Goal: Information Seeking & Learning: Learn about a topic

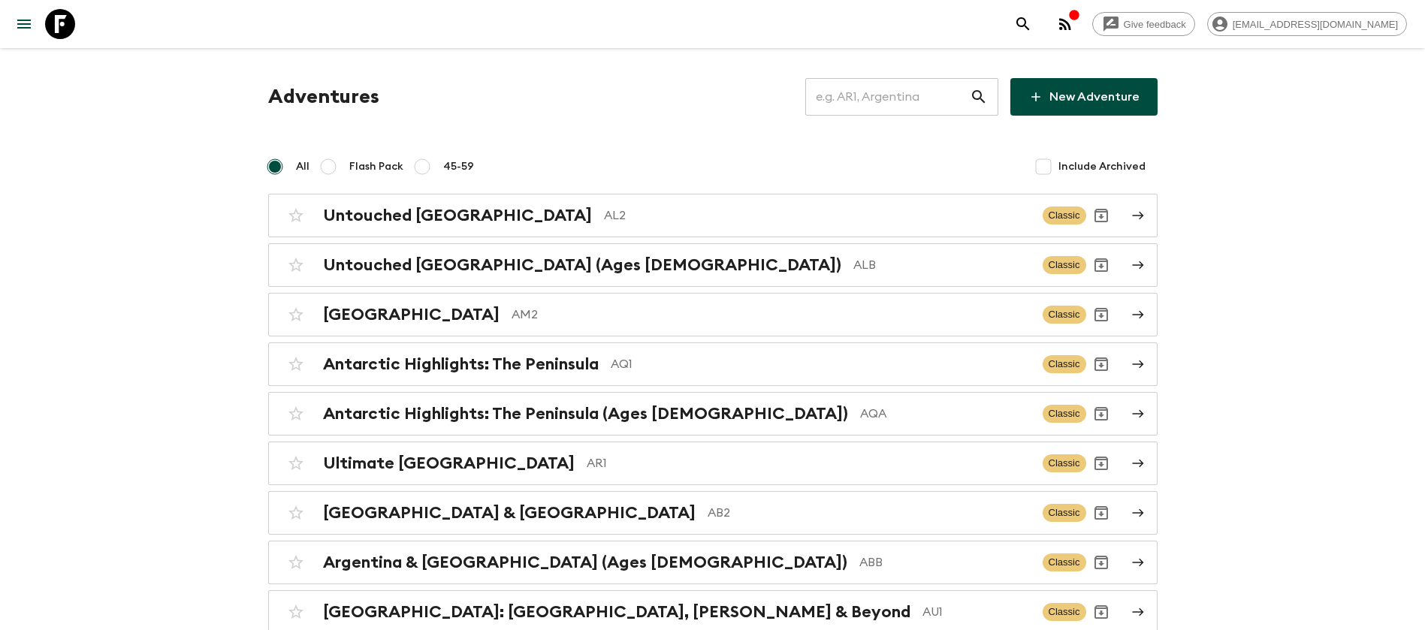
click at [898, 82] on input "text" at bounding box center [887, 97] width 165 height 42
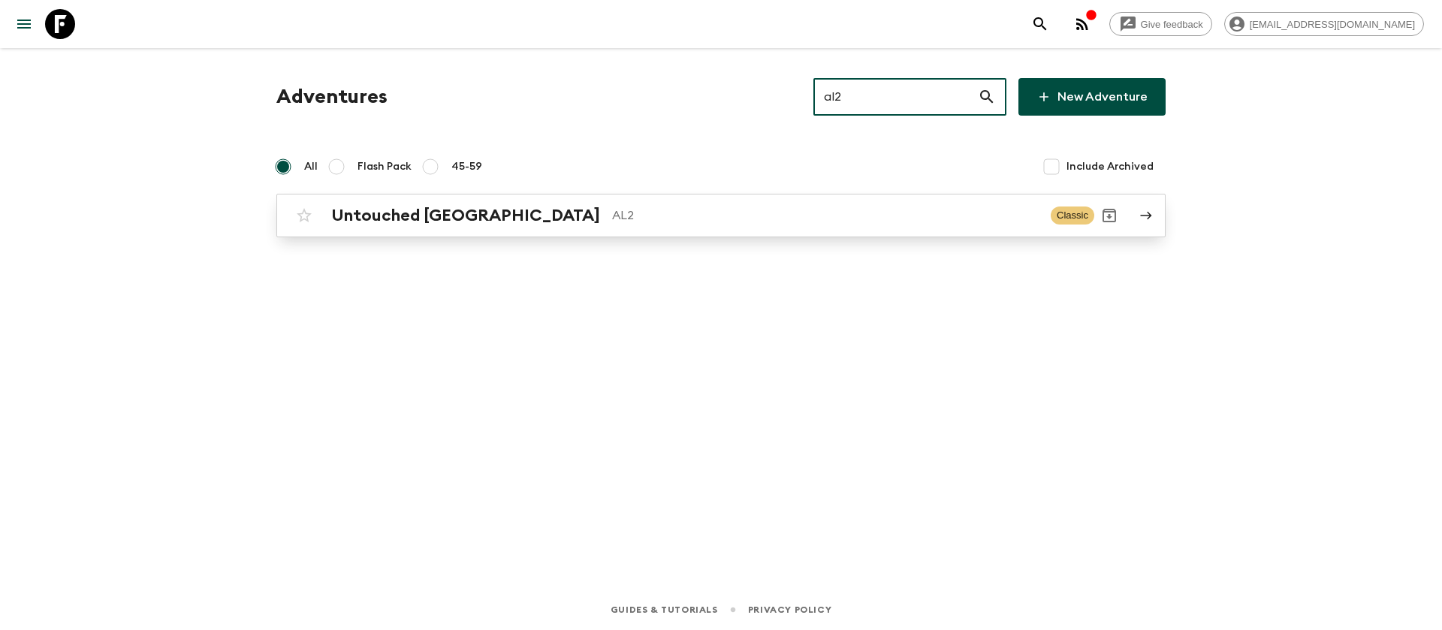
type input "al2"
click at [612, 224] on p "AL2" at bounding box center [825, 216] width 427 height 18
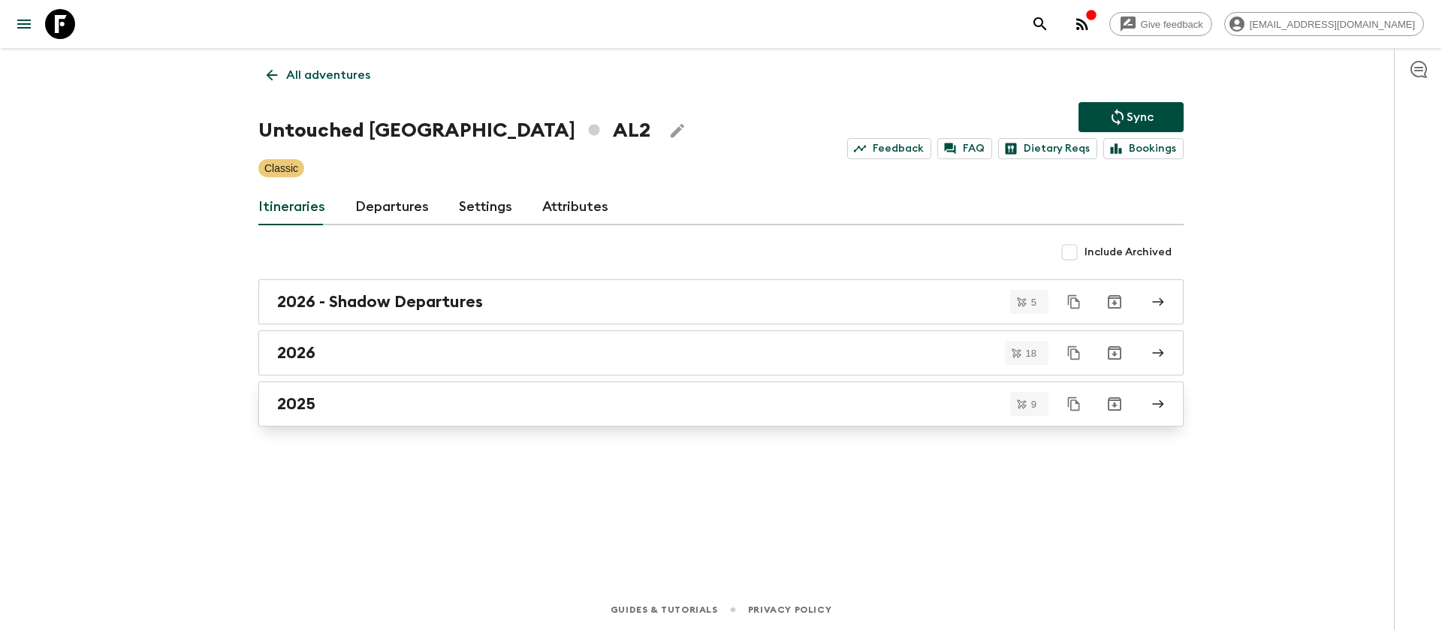
click at [324, 397] on div "2025" at bounding box center [706, 404] width 859 height 20
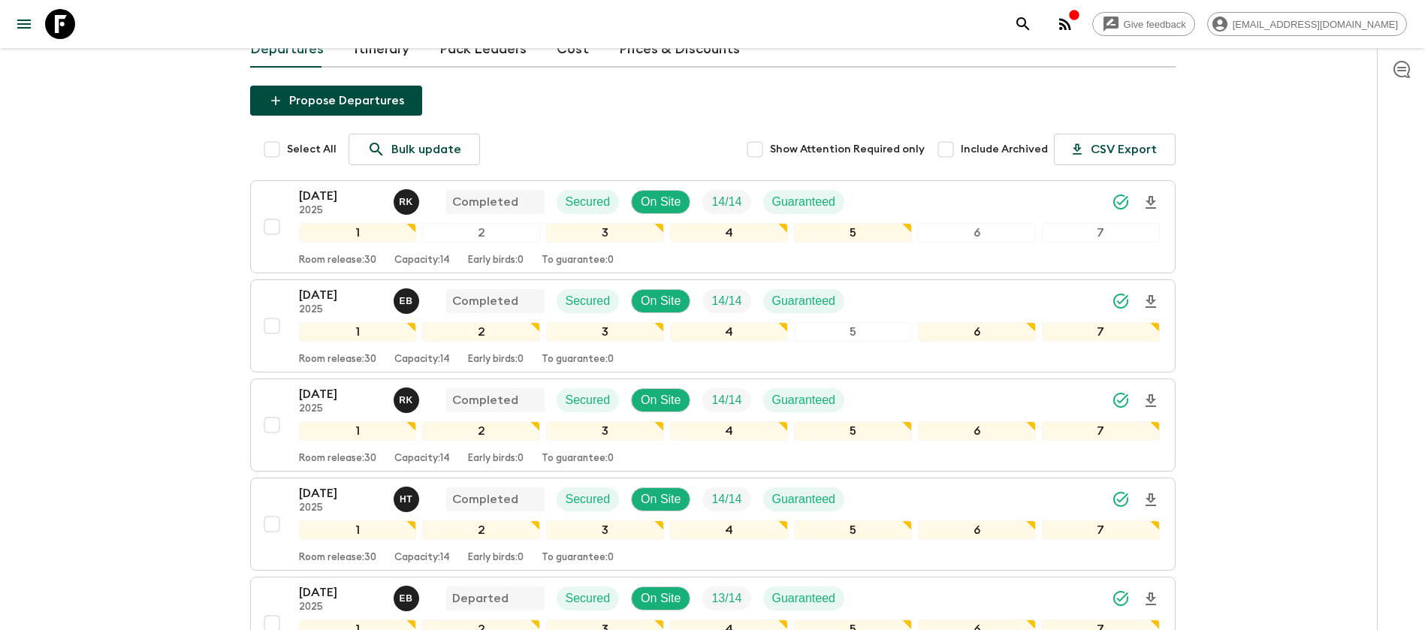
scroll to position [338, 0]
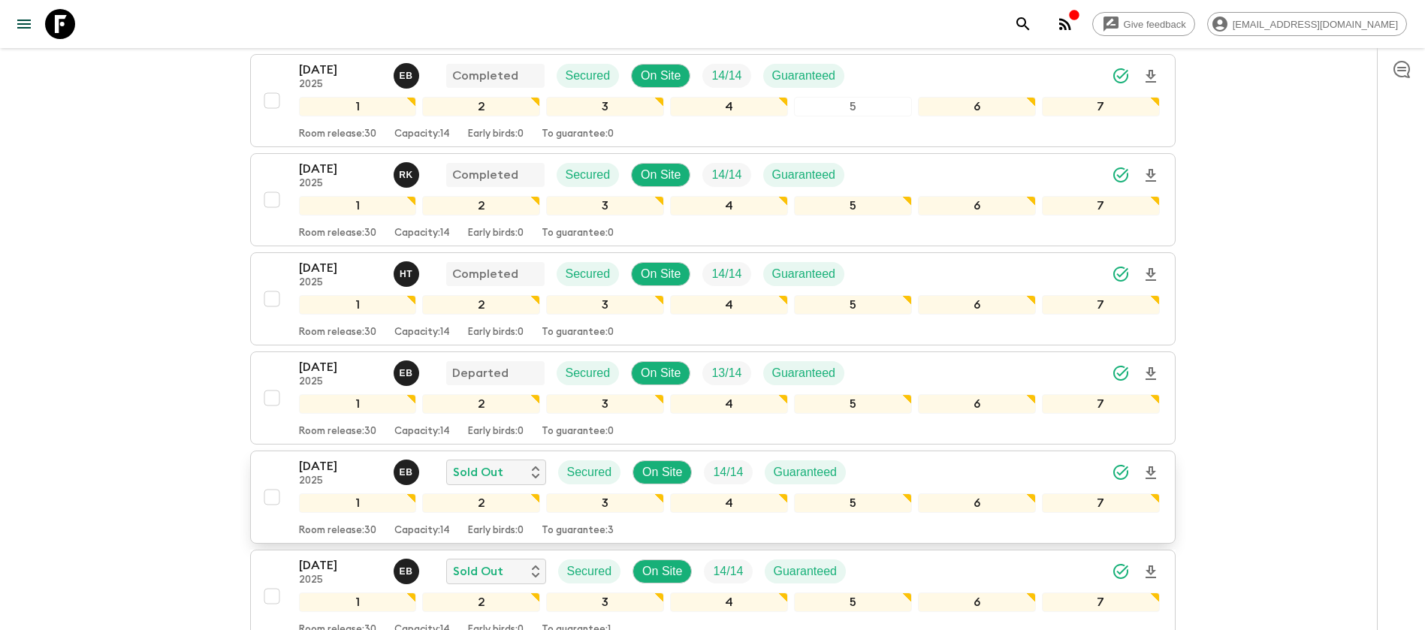
click at [345, 463] on p "[DATE]" at bounding box center [340, 466] width 83 height 18
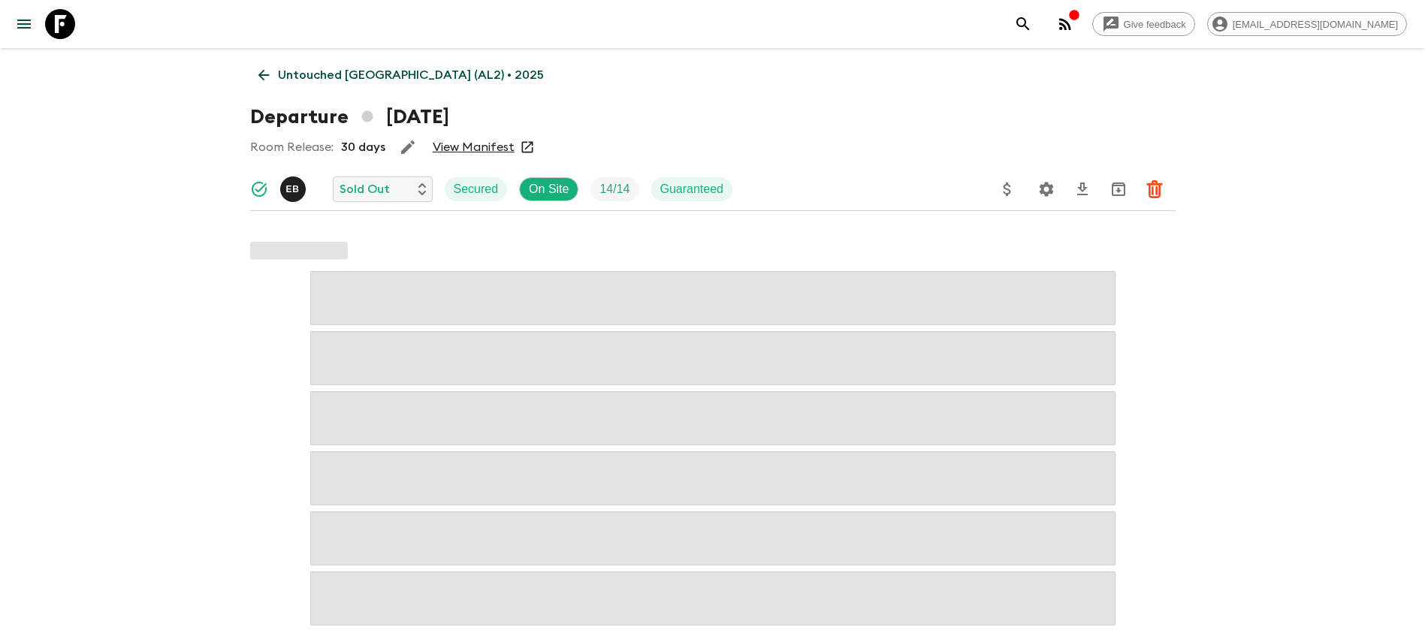
click at [495, 146] on link "View Manifest" at bounding box center [474, 147] width 82 height 15
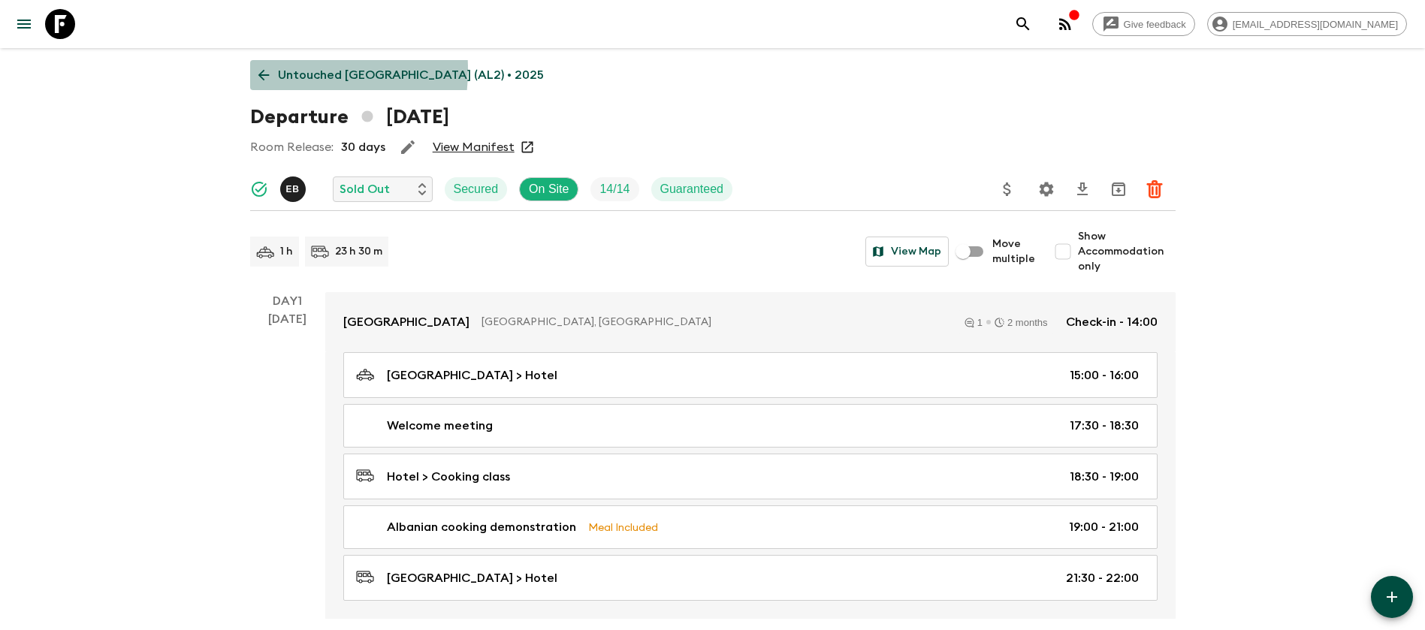
click at [261, 70] on icon at bounding box center [263, 75] width 17 height 17
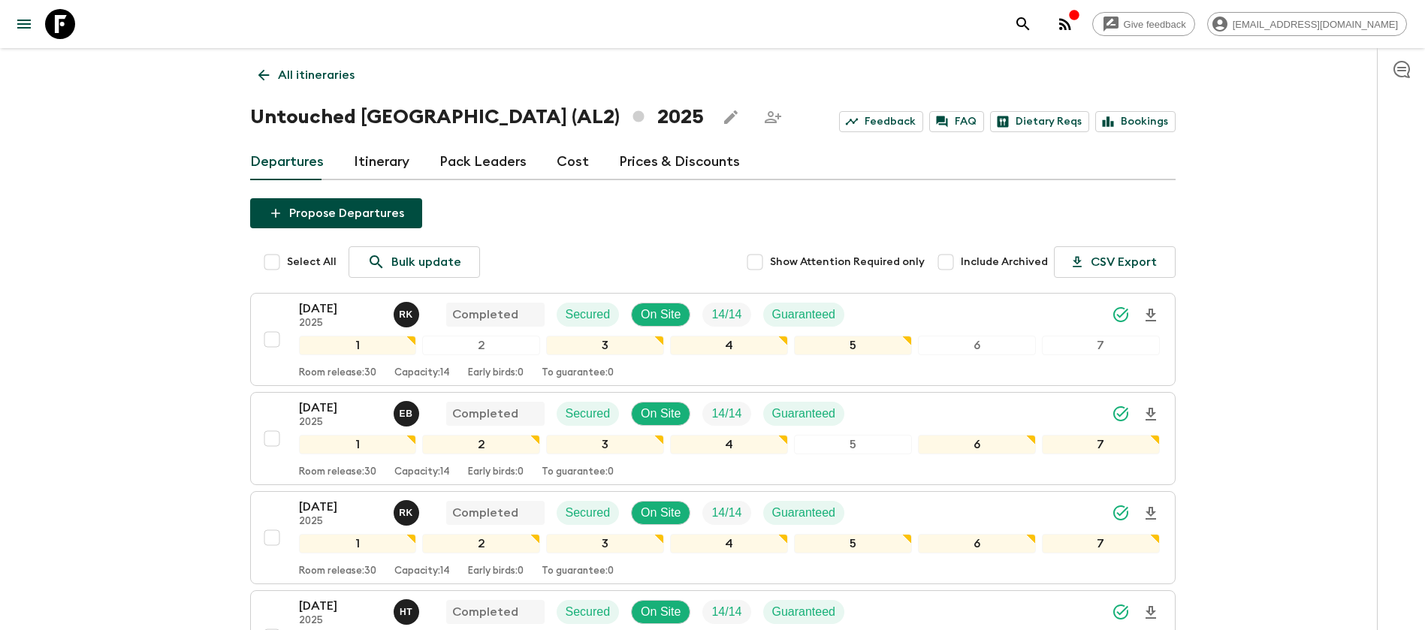
click at [573, 166] on link "Cost" at bounding box center [573, 162] width 32 height 36
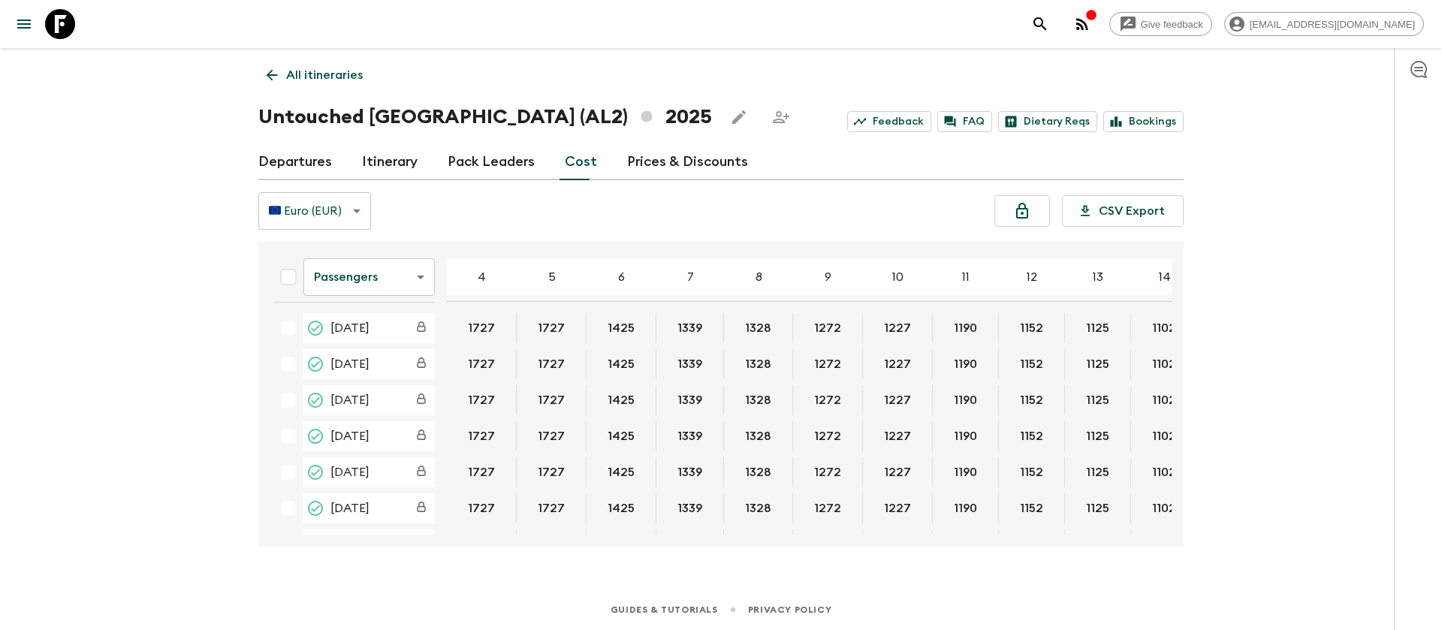
click at [74, 19] on icon at bounding box center [60, 24] width 30 height 30
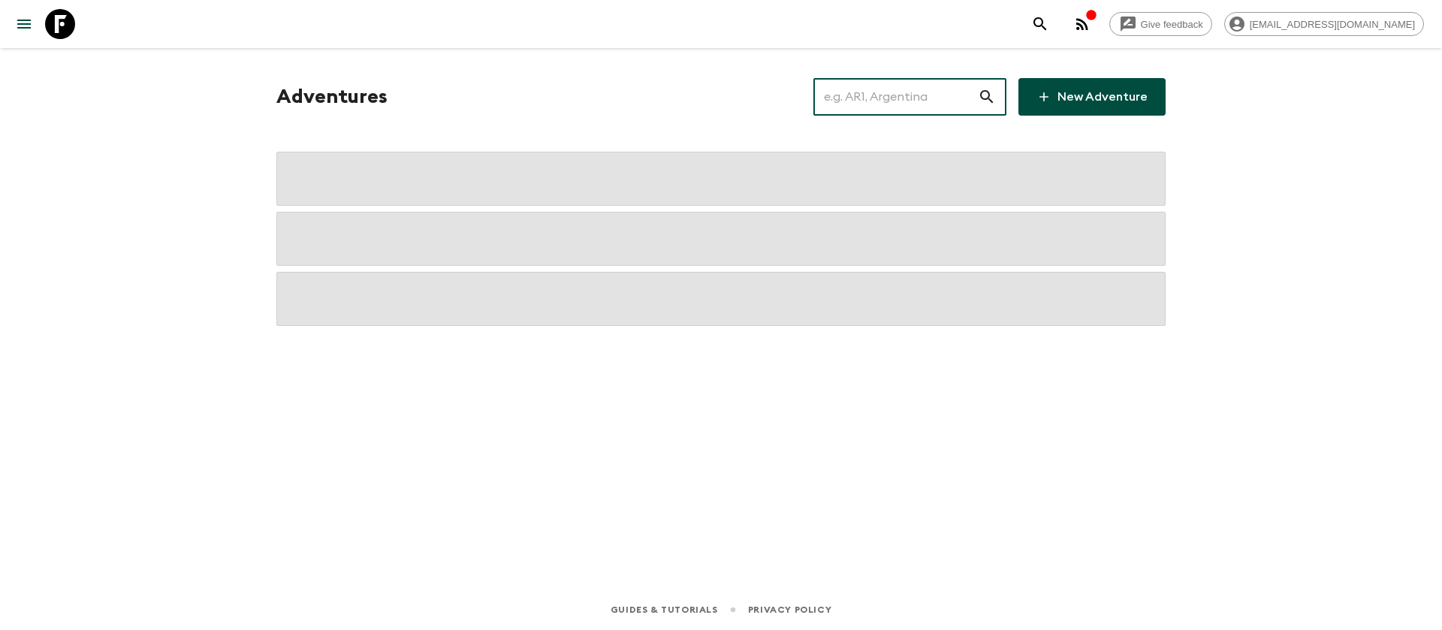
click at [914, 105] on input "text" at bounding box center [896, 97] width 165 height 42
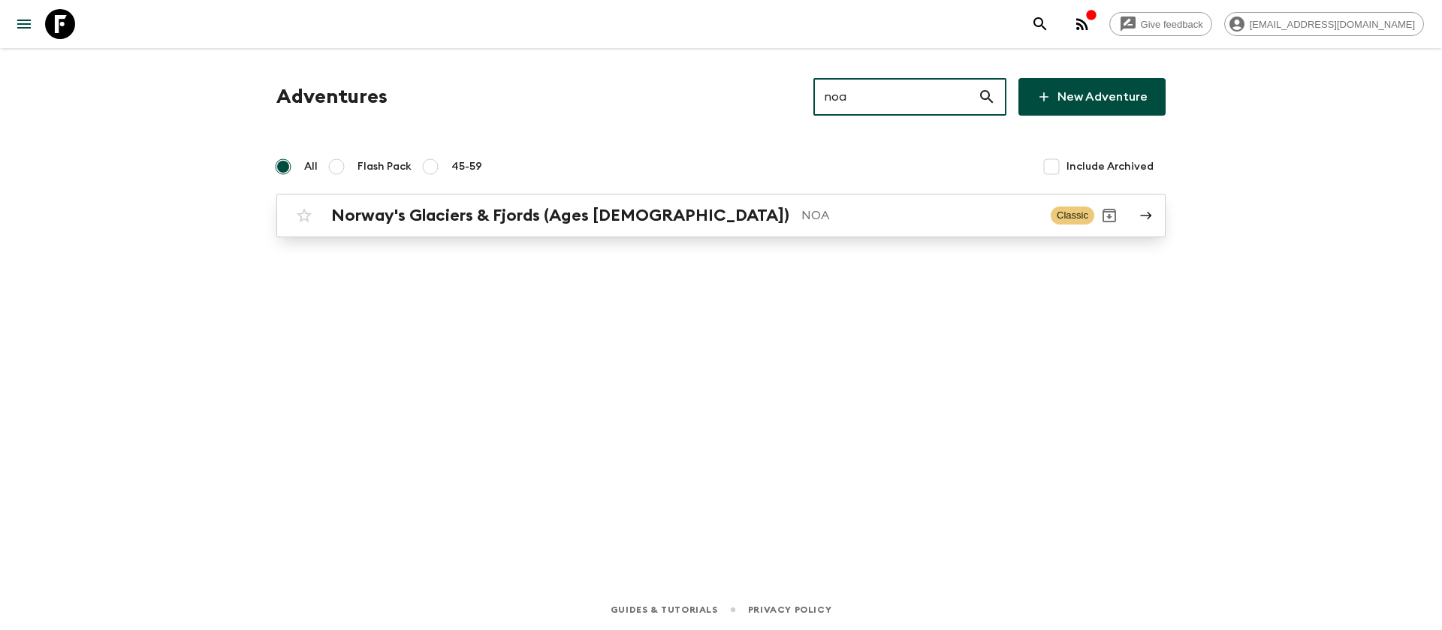
type input "noa"
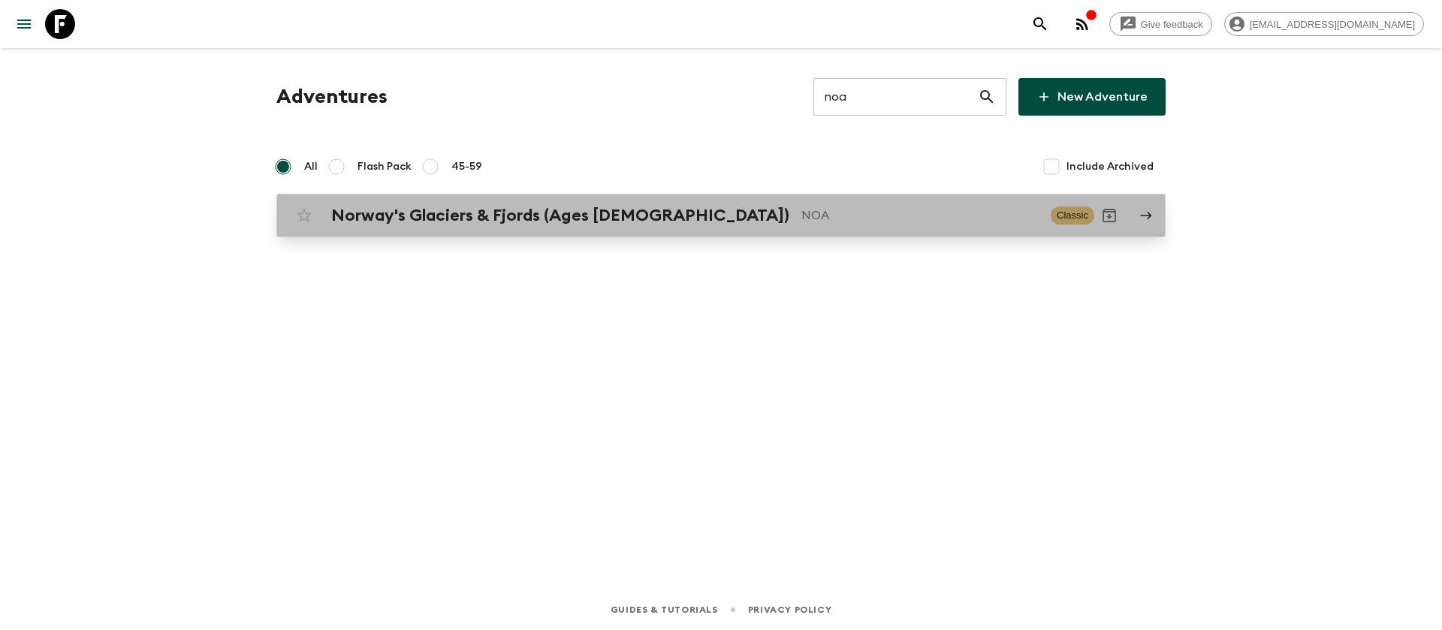
click at [802, 215] on p "NOA" at bounding box center [920, 216] width 237 height 18
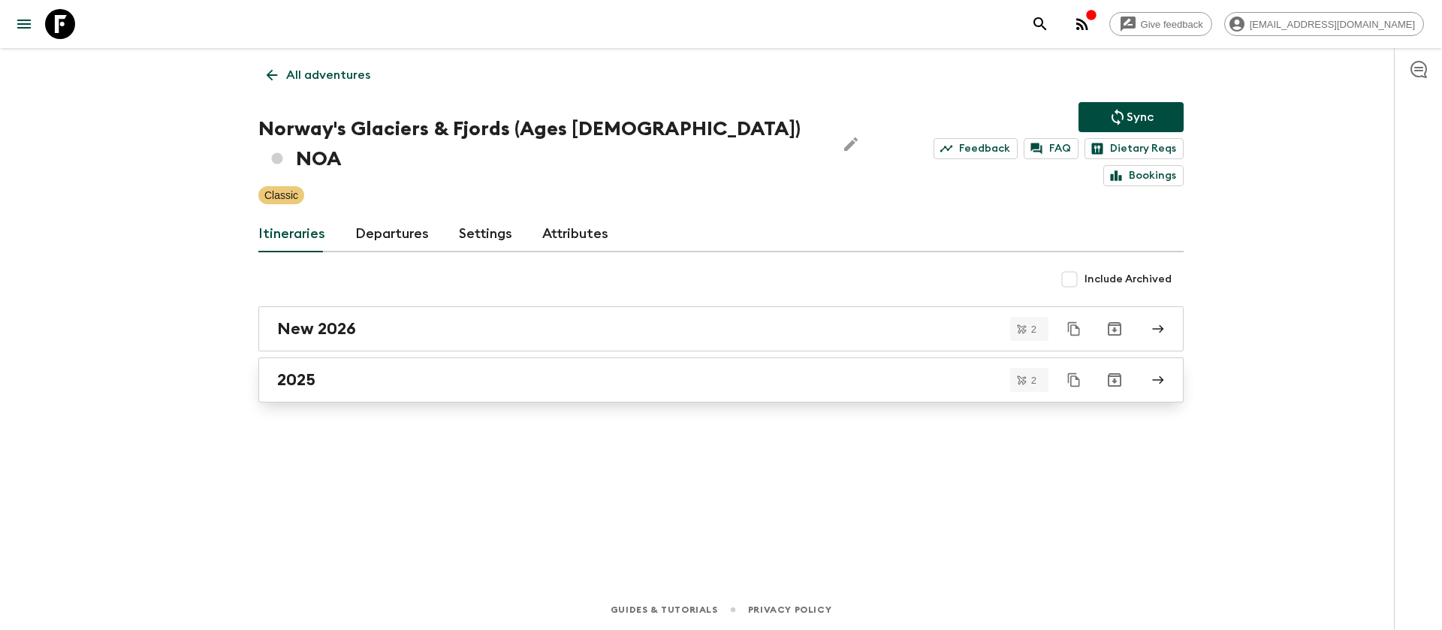
click at [316, 358] on link "2025" at bounding box center [721, 380] width 926 height 45
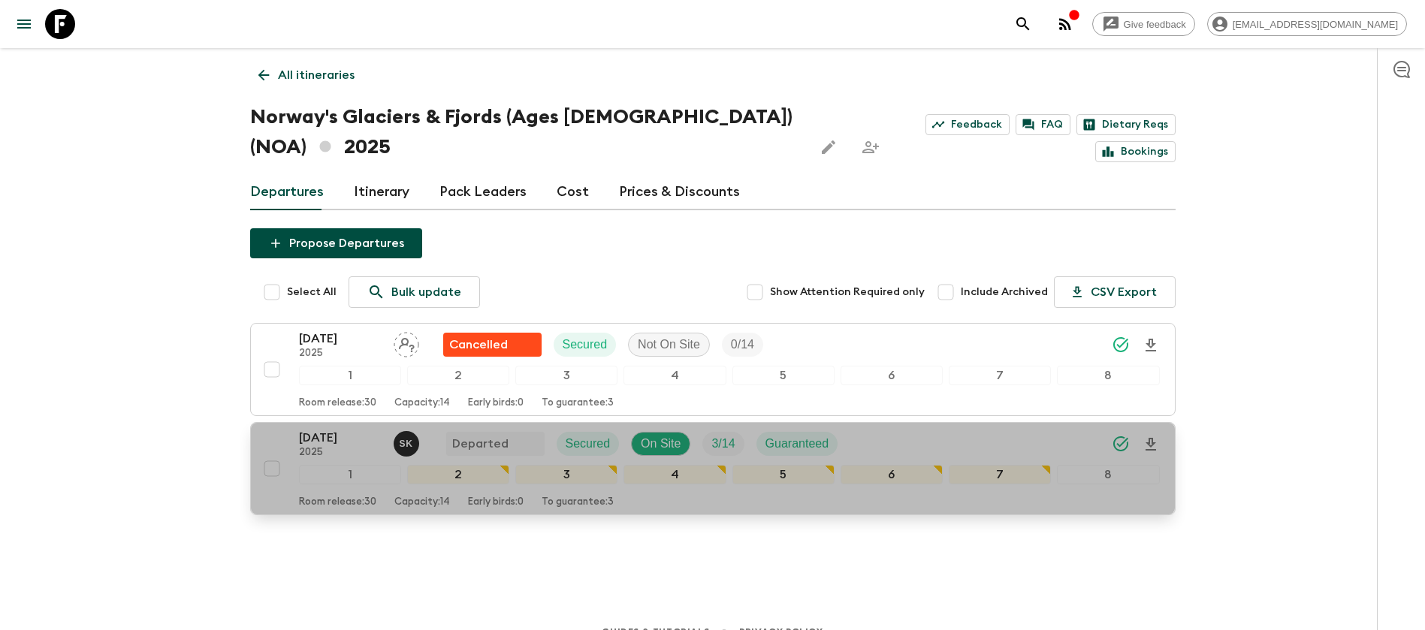
click at [307, 449] on p "2025" at bounding box center [340, 453] width 83 height 12
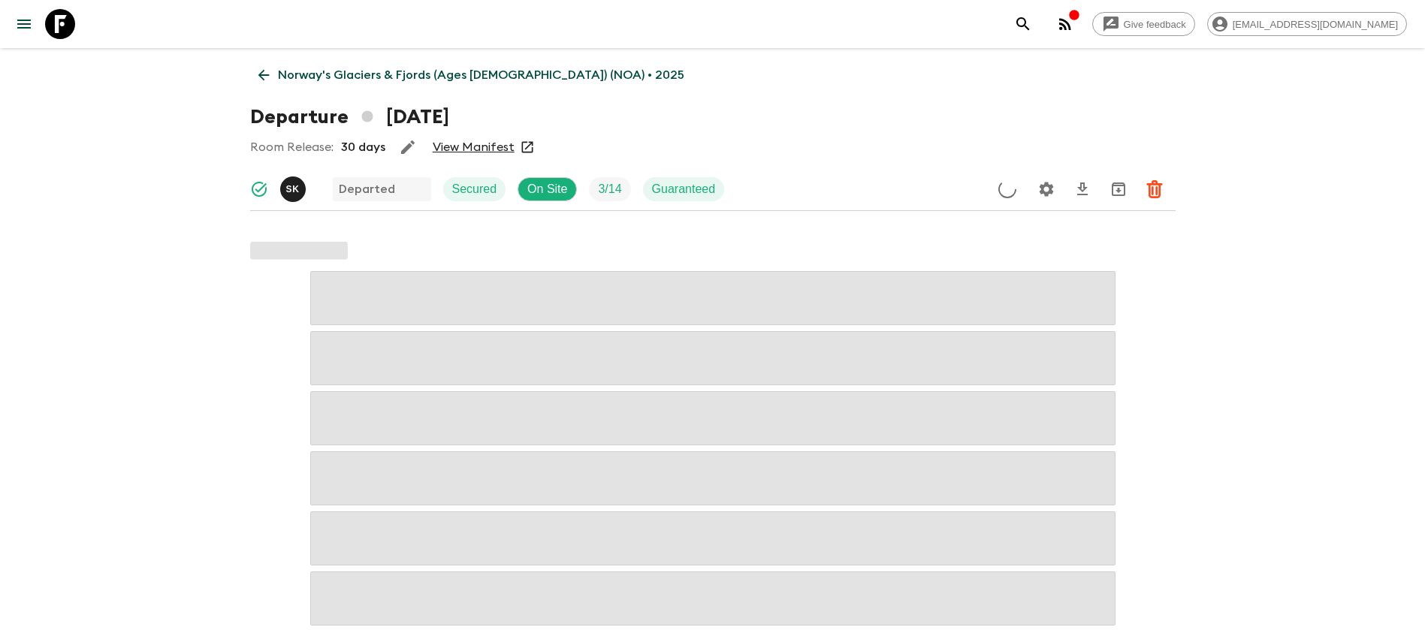
click at [471, 145] on link "View Manifest" at bounding box center [474, 147] width 82 height 15
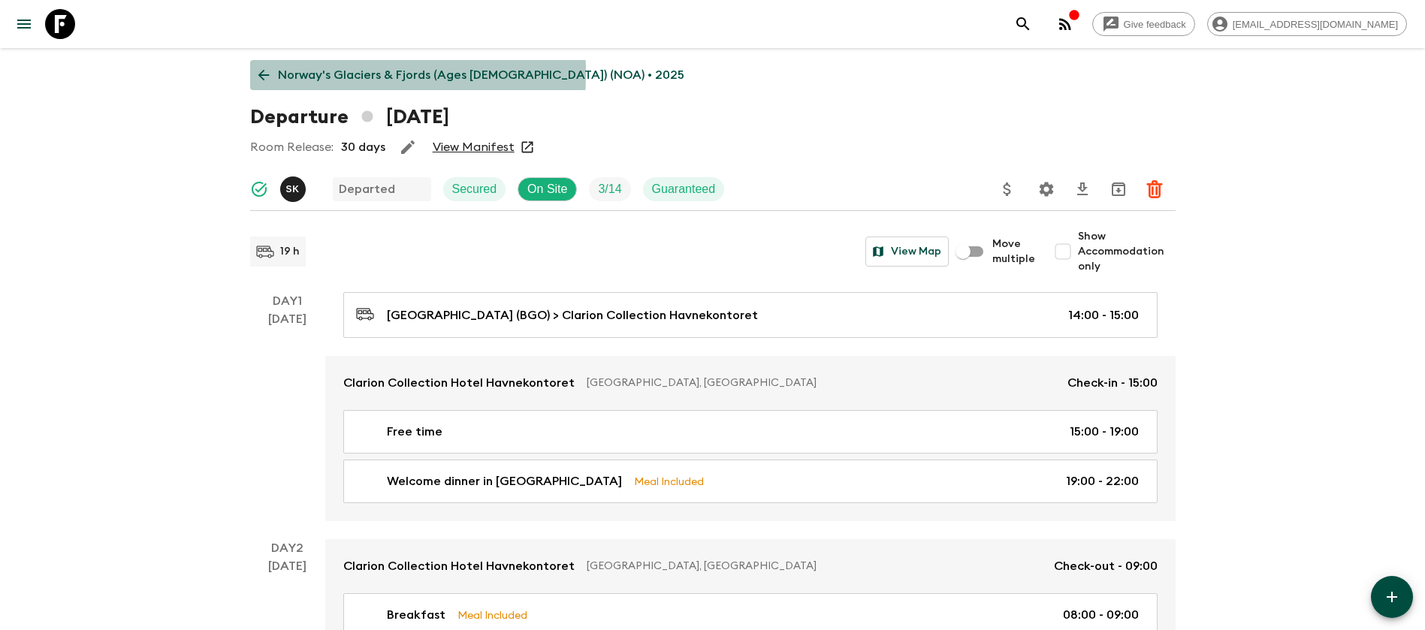
click at [256, 73] on icon at bounding box center [263, 75] width 17 height 17
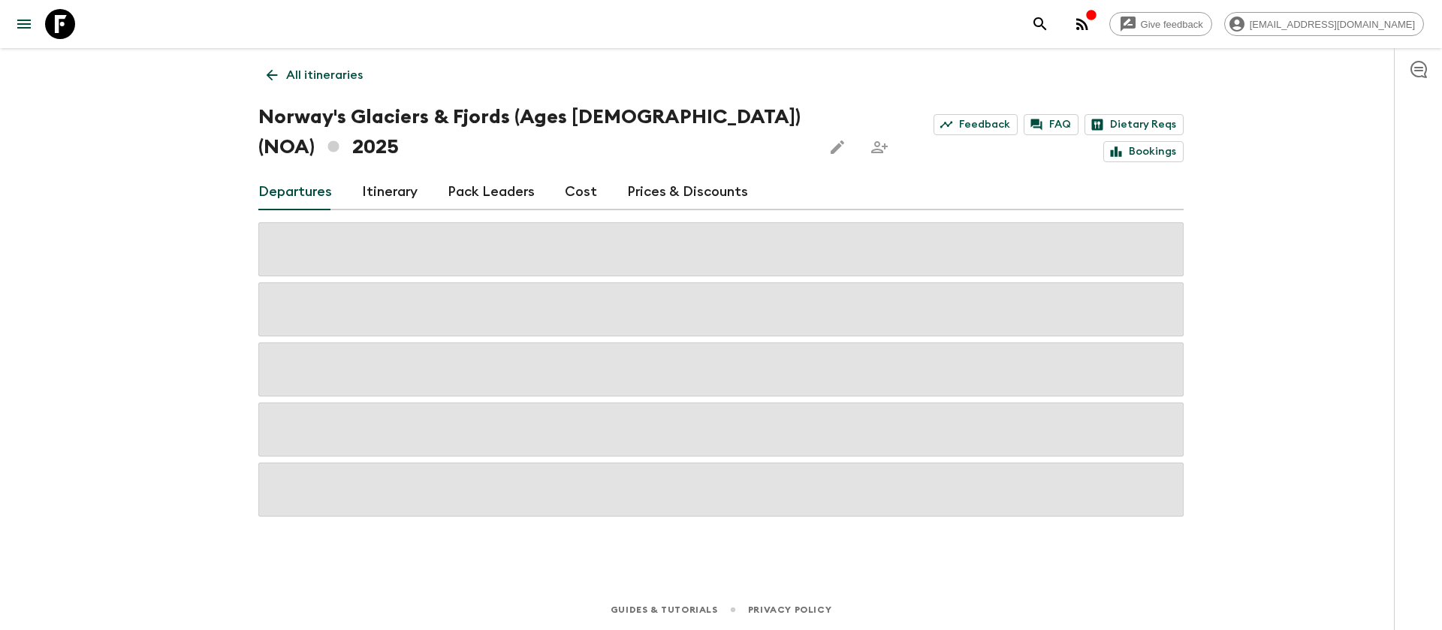
click at [581, 191] on link "Cost" at bounding box center [581, 192] width 32 height 36
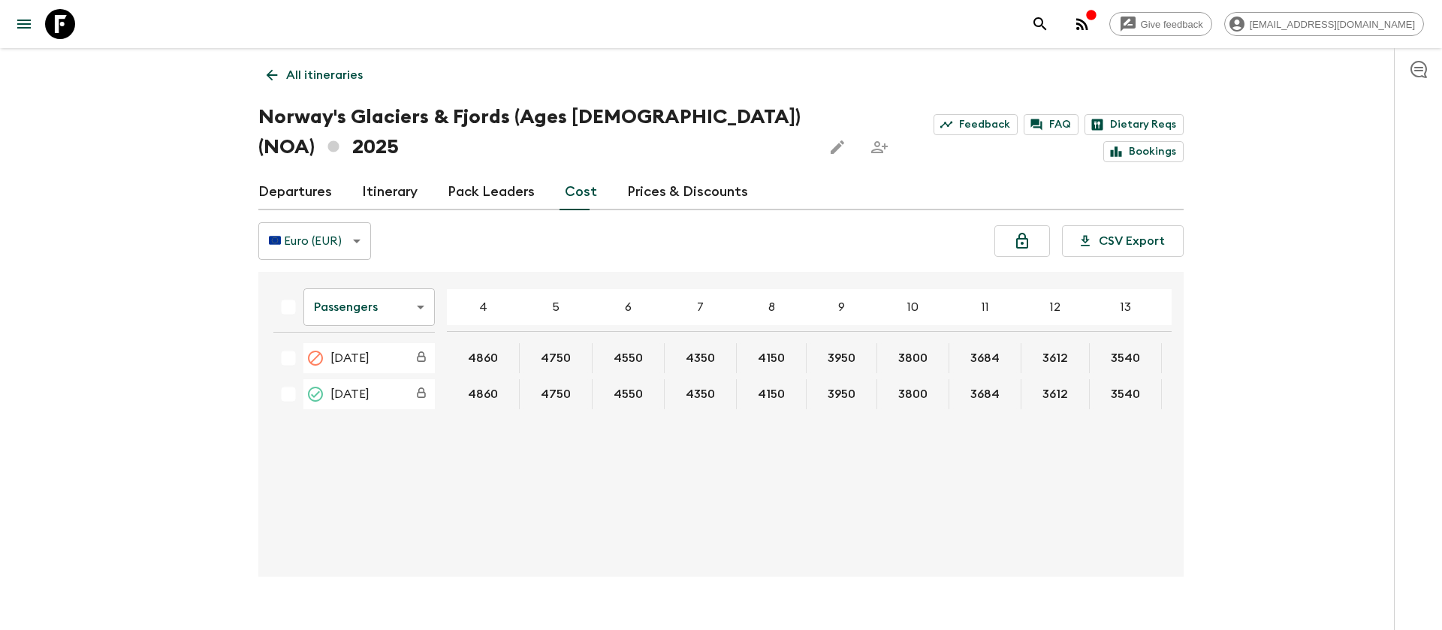
click at [399, 313] on body "Give feedback [EMAIL_ADDRESS][DOMAIN_NAME] All itineraries Norway's Glaciers & …" at bounding box center [721, 330] width 1442 height 660
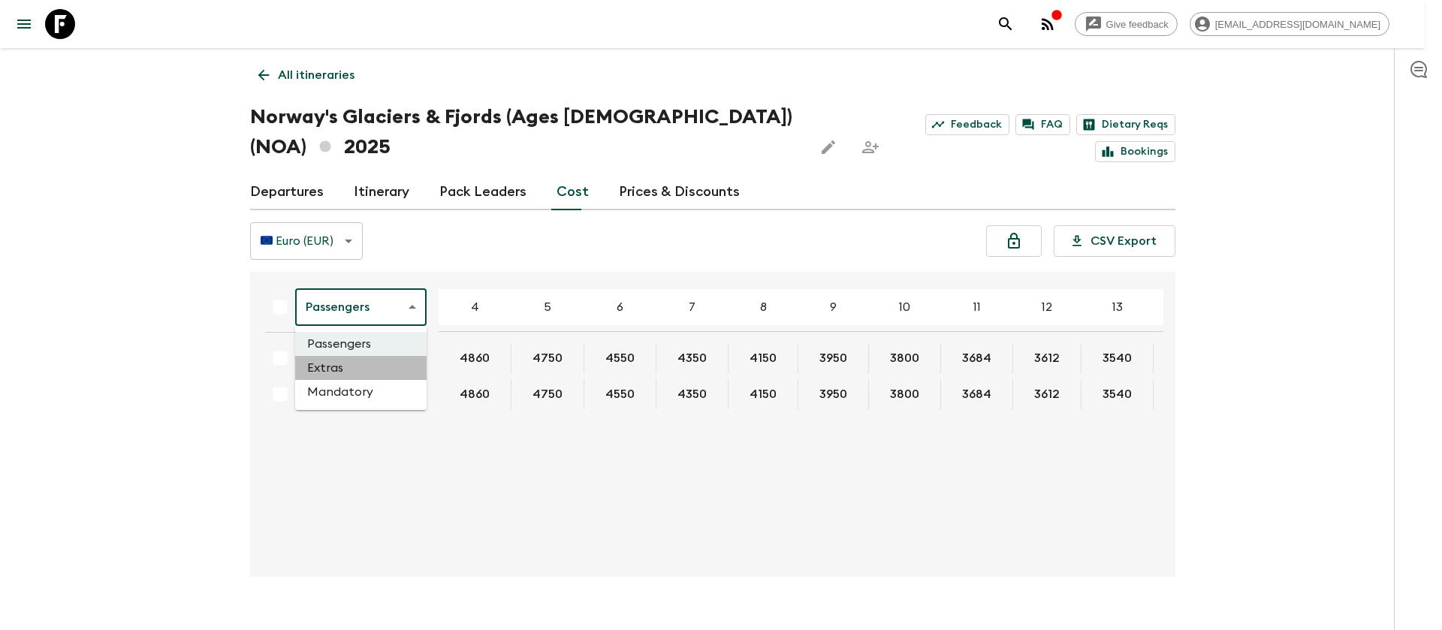
click at [370, 371] on li "Extras" at bounding box center [360, 368] width 131 height 24
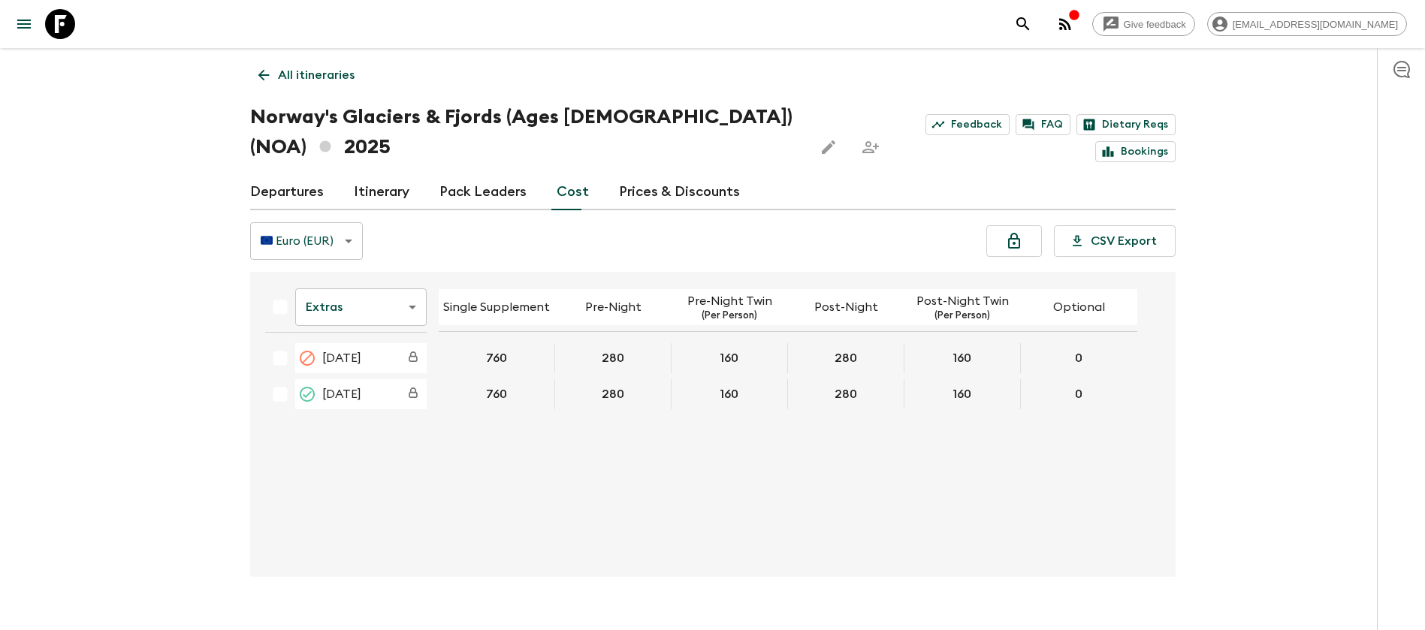
click at [65, 20] on icon at bounding box center [60, 24] width 30 height 30
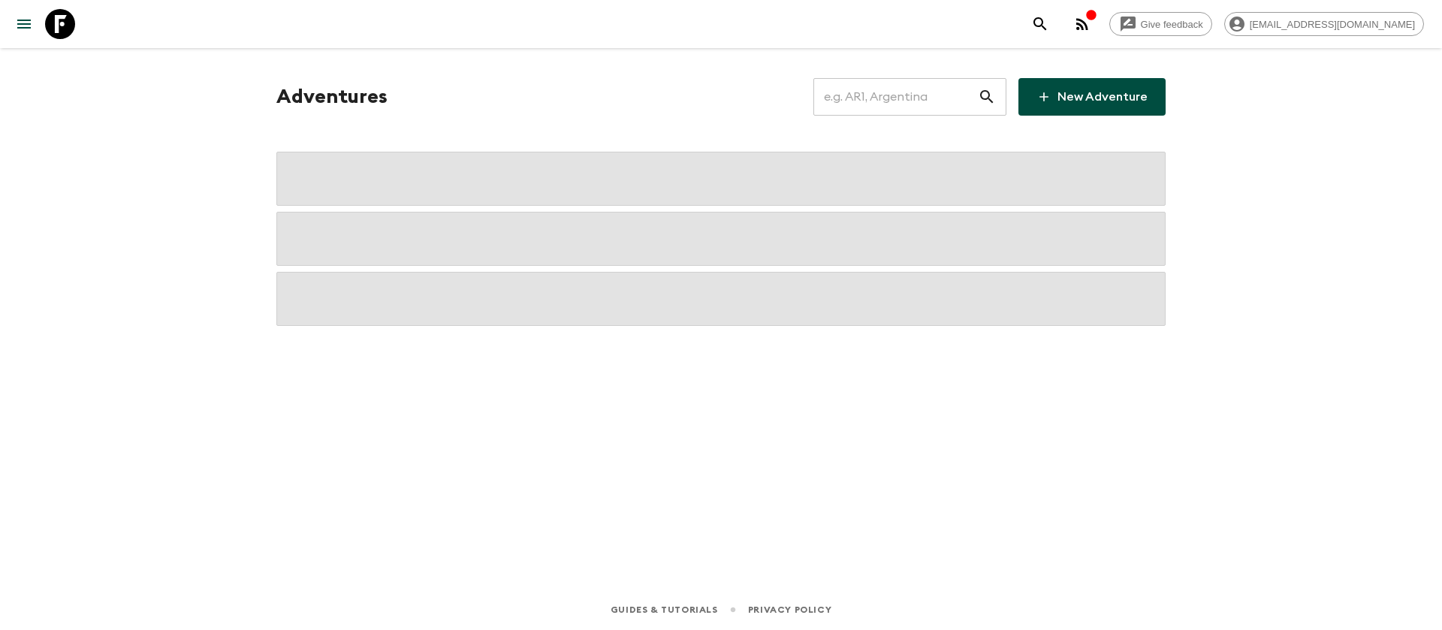
click at [920, 107] on input "text" at bounding box center [896, 97] width 165 height 42
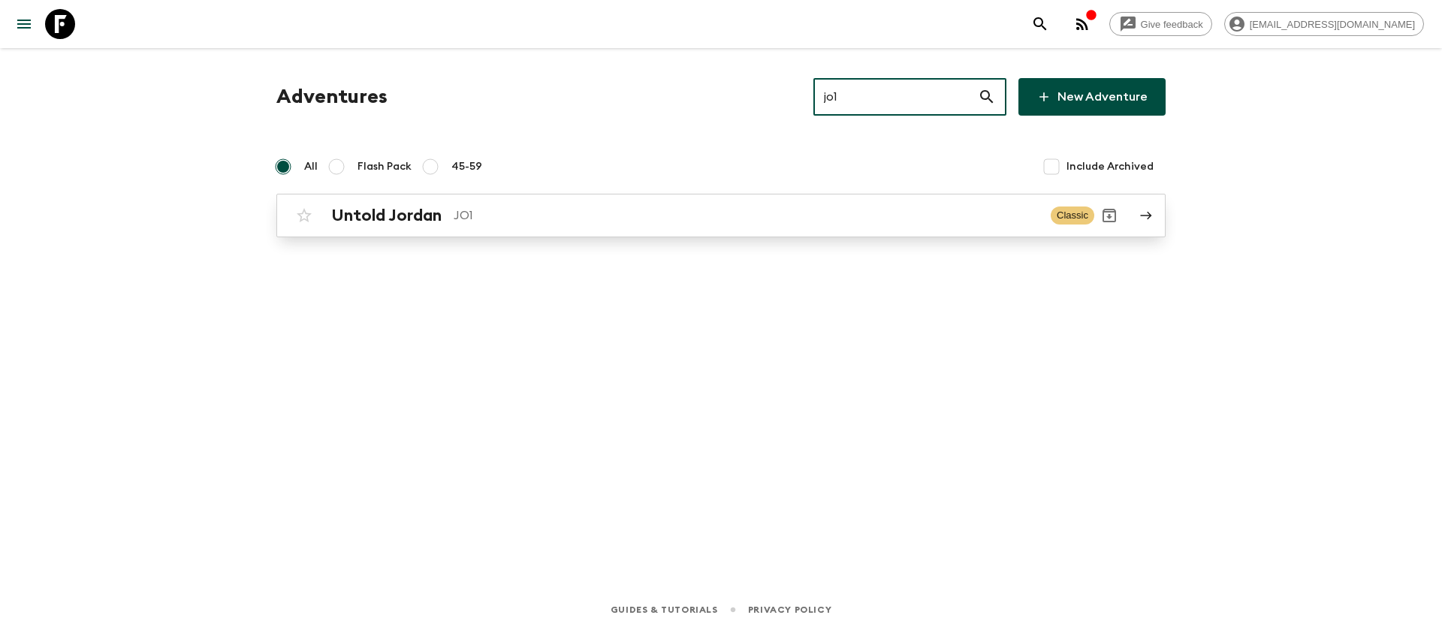
type input "jo1"
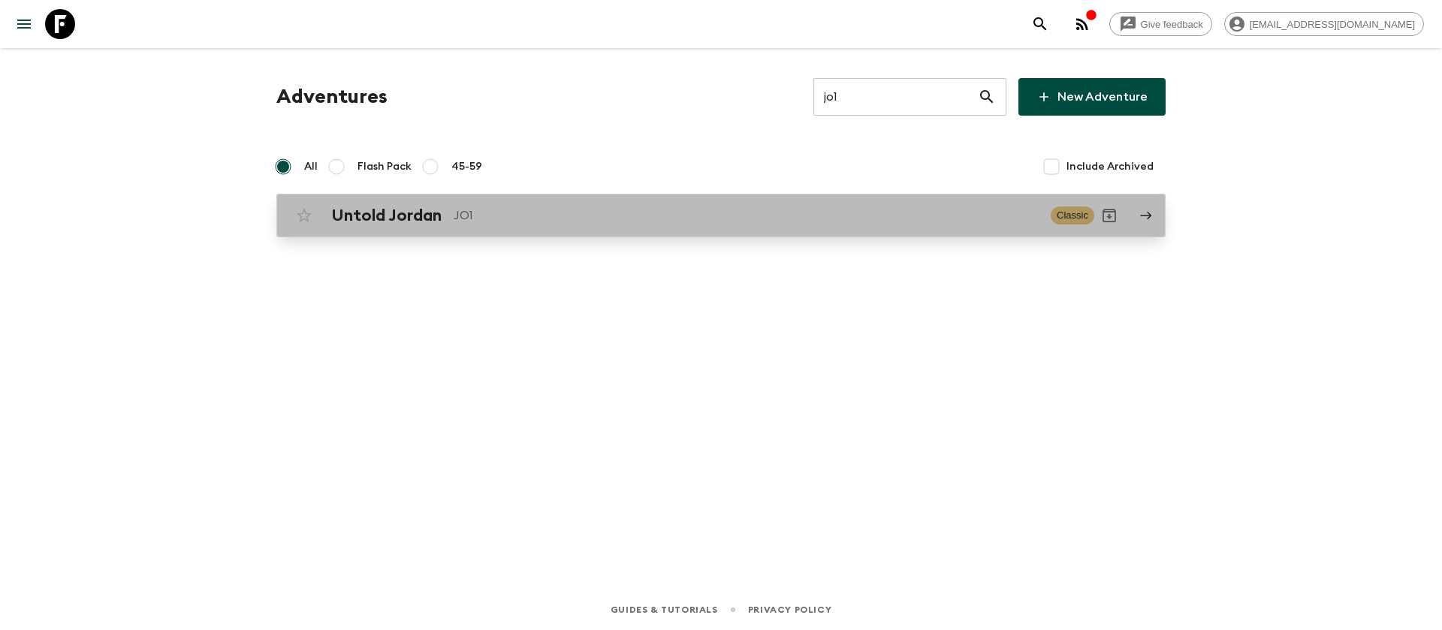
click at [424, 224] on h2 "Untold Jordan" at bounding box center [386, 216] width 110 height 20
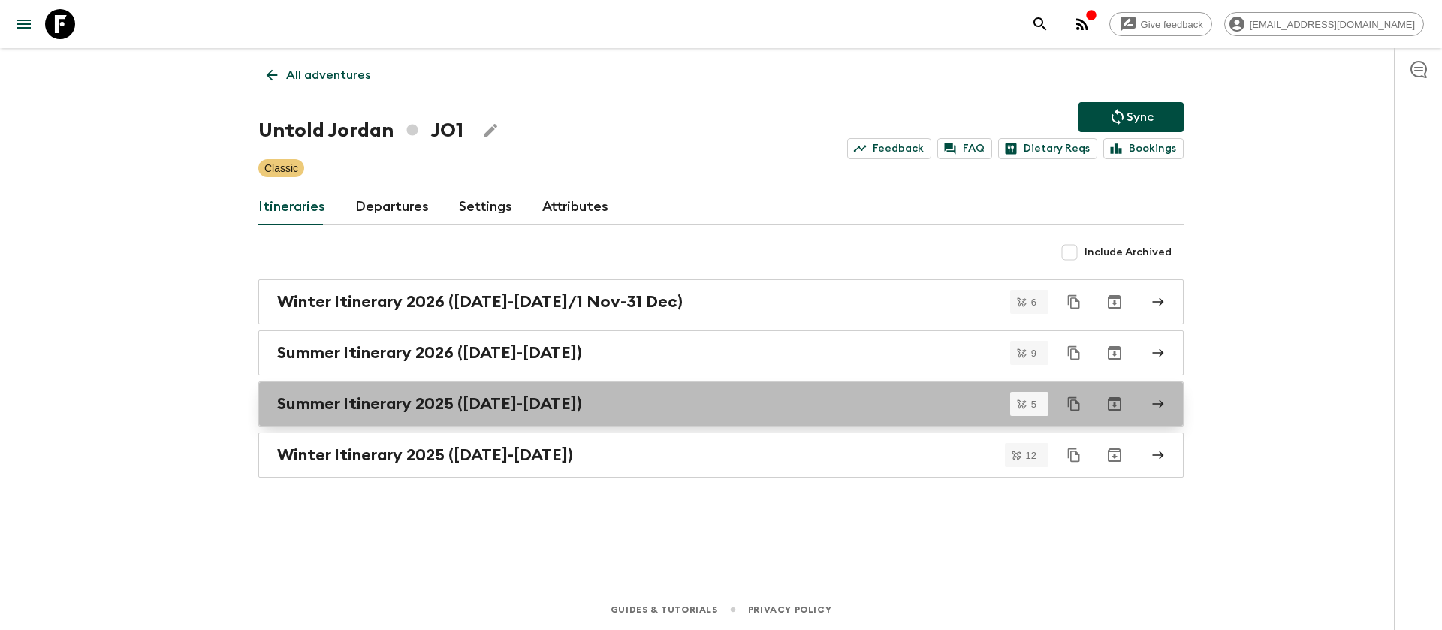
click at [537, 406] on h2 "Summer Itinerary 2025 ([DATE]-[DATE])" at bounding box center [429, 404] width 305 height 20
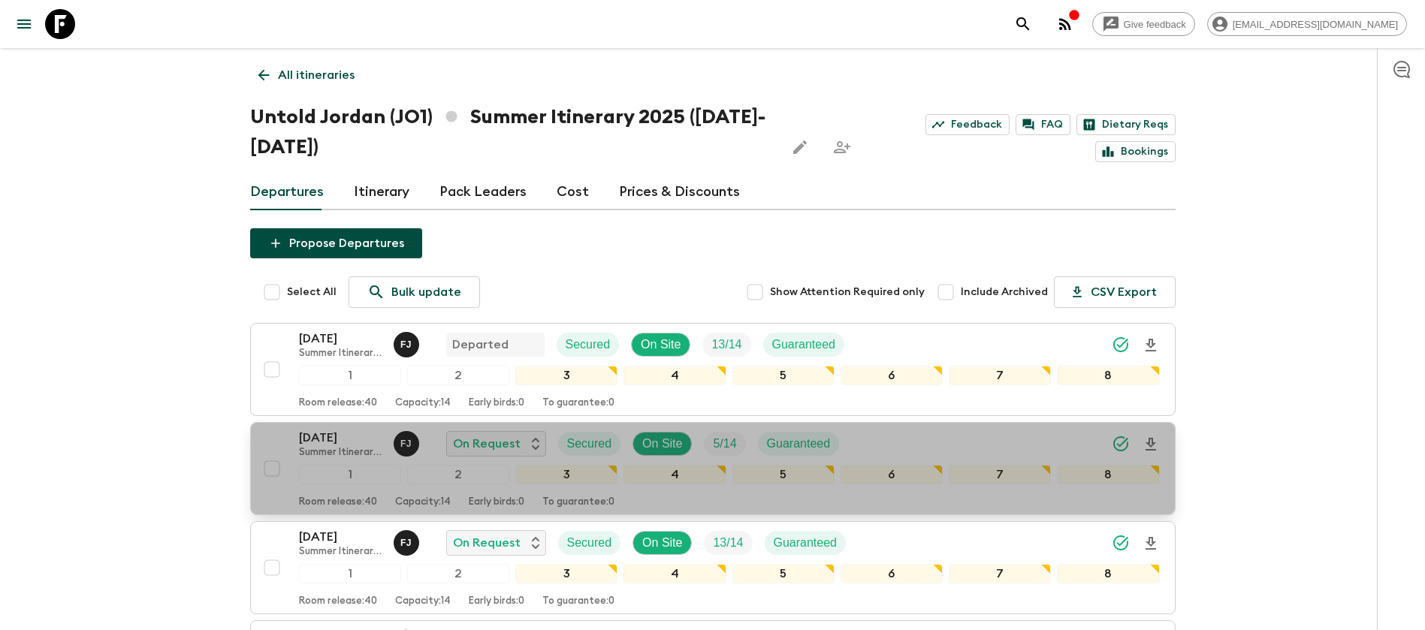
click at [337, 435] on p "[DATE]" at bounding box center [340, 438] width 83 height 18
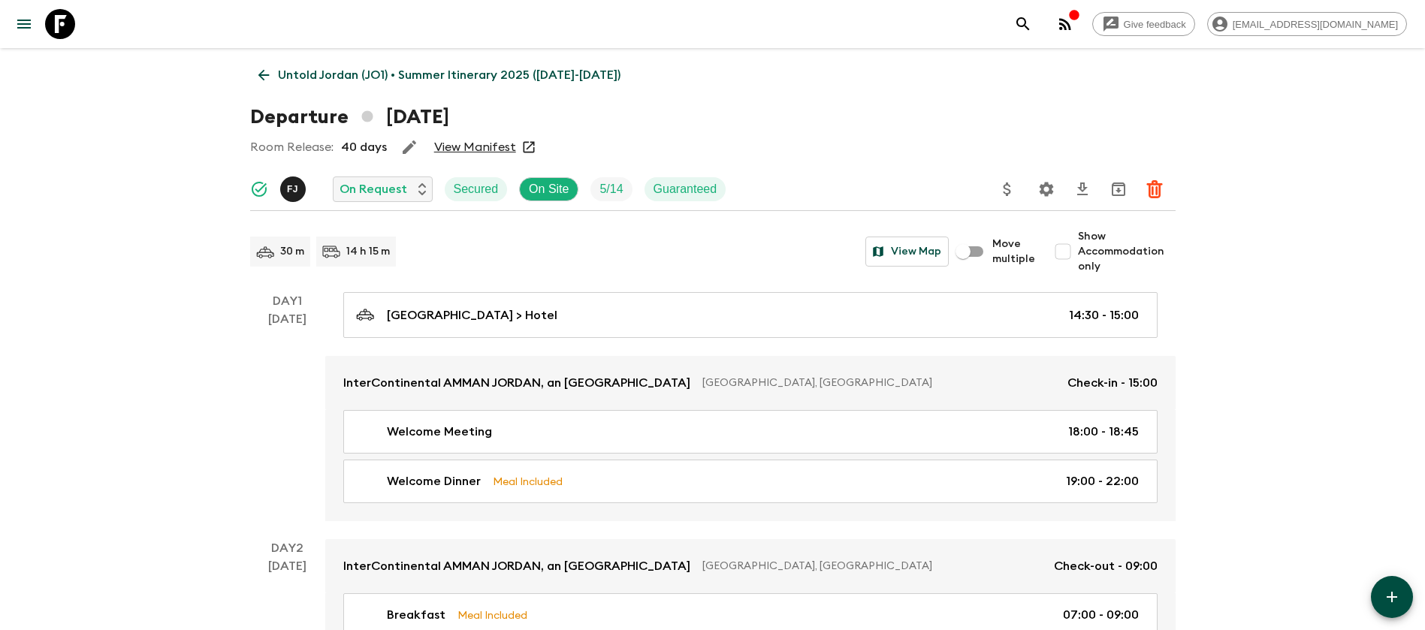
click at [441, 149] on link "View Manifest" at bounding box center [475, 147] width 82 height 15
click at [265, 72] on icon at bounding box center [263, 75] width 17 height 17
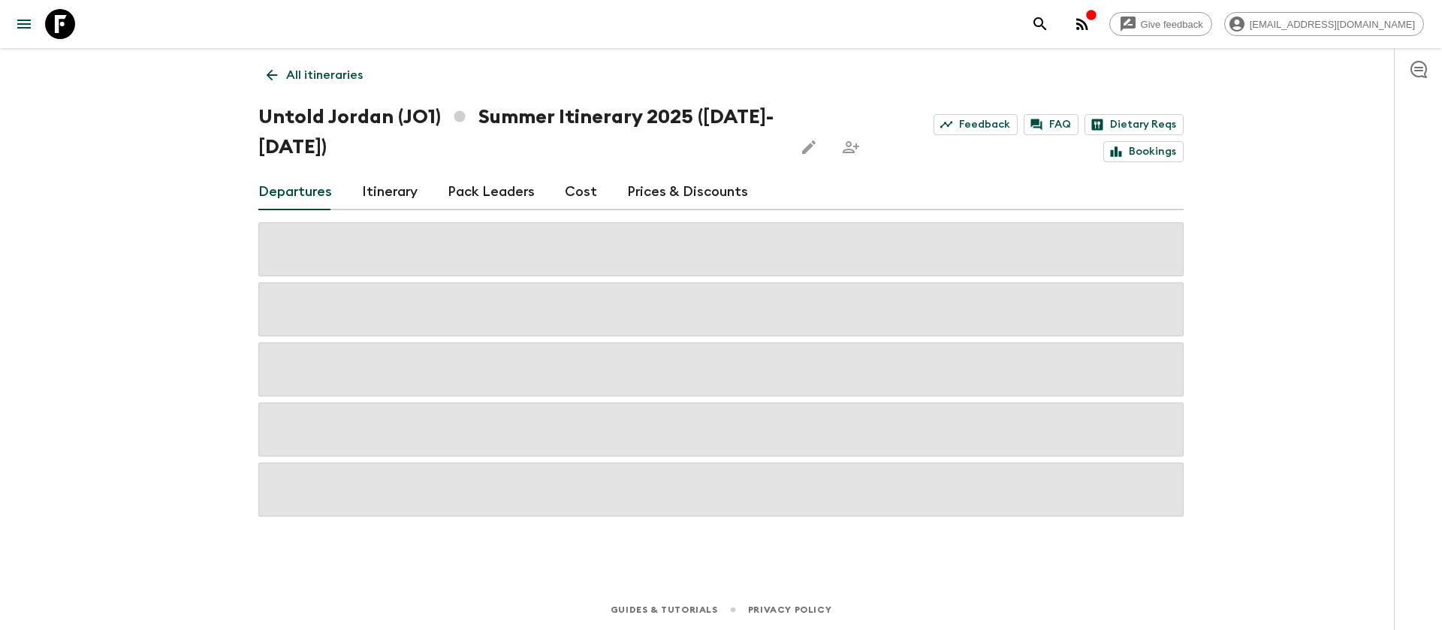
click at [584, 195] on link "Cost" at bounding box center [581, 192] width 32 height 36
